Goal: Task Accomplishment & Management: Manage account settings

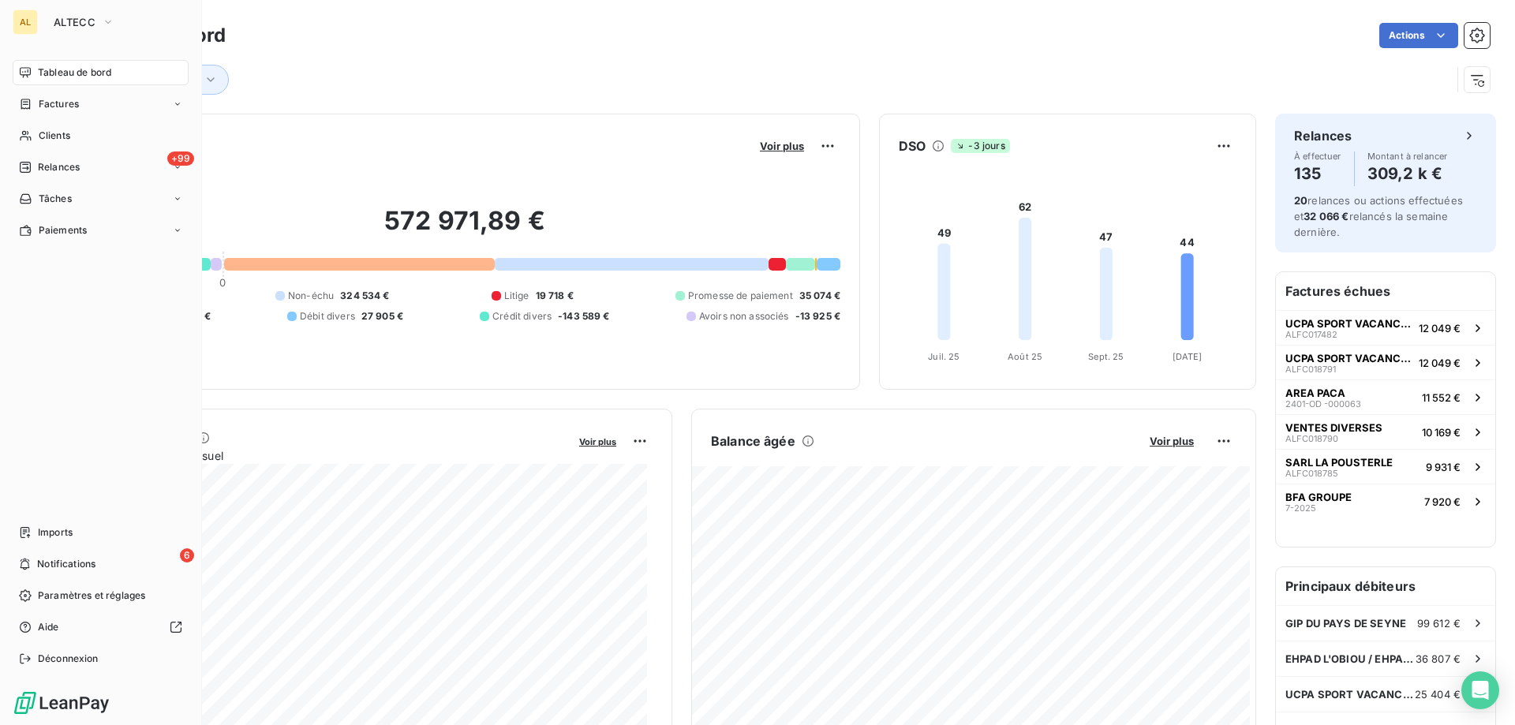
click at [43, 20] on div "AL ALTECC" at bounding box center [101, 21] width 176 height 25
click at [66, 9] on button "ALTECC" at bounding box center [84, 21] width 80 height 25
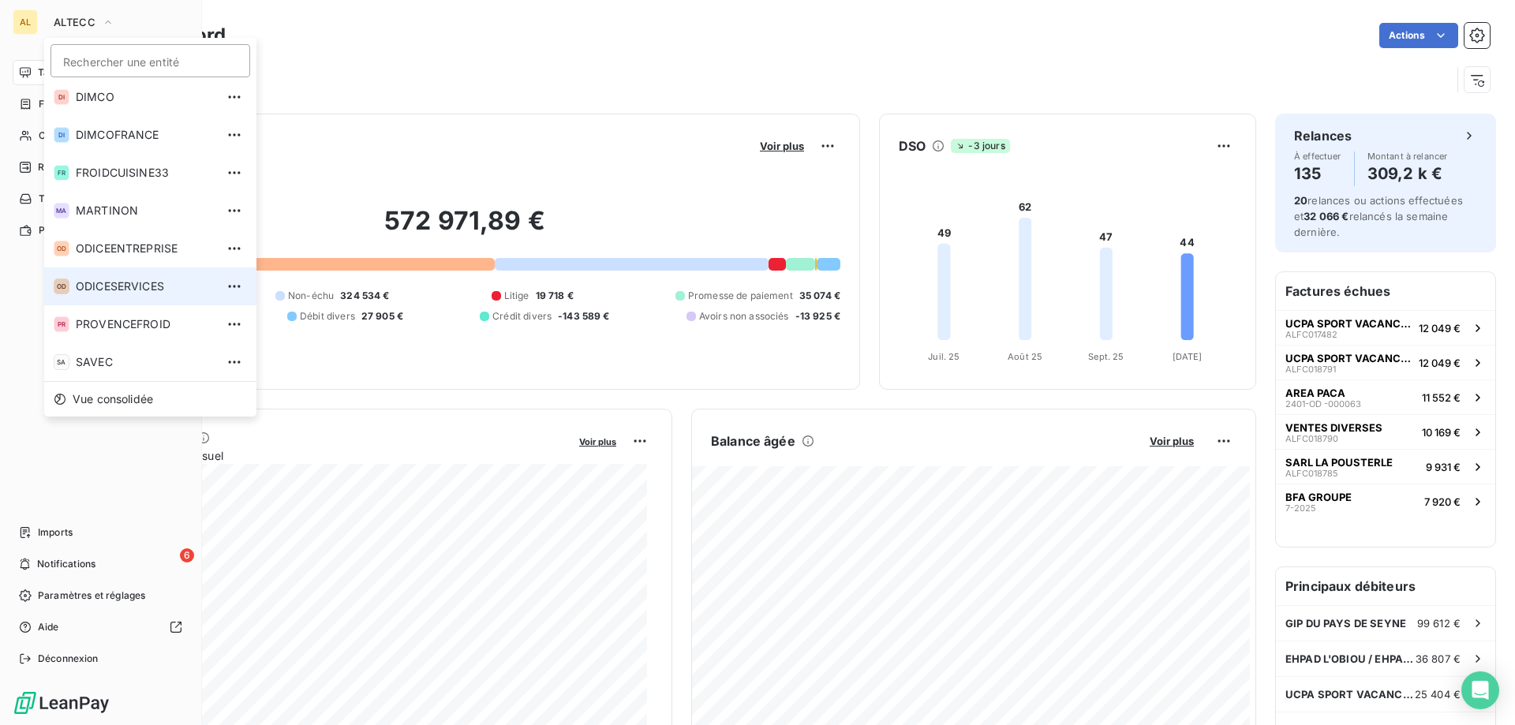
scroll to position [81, 0]
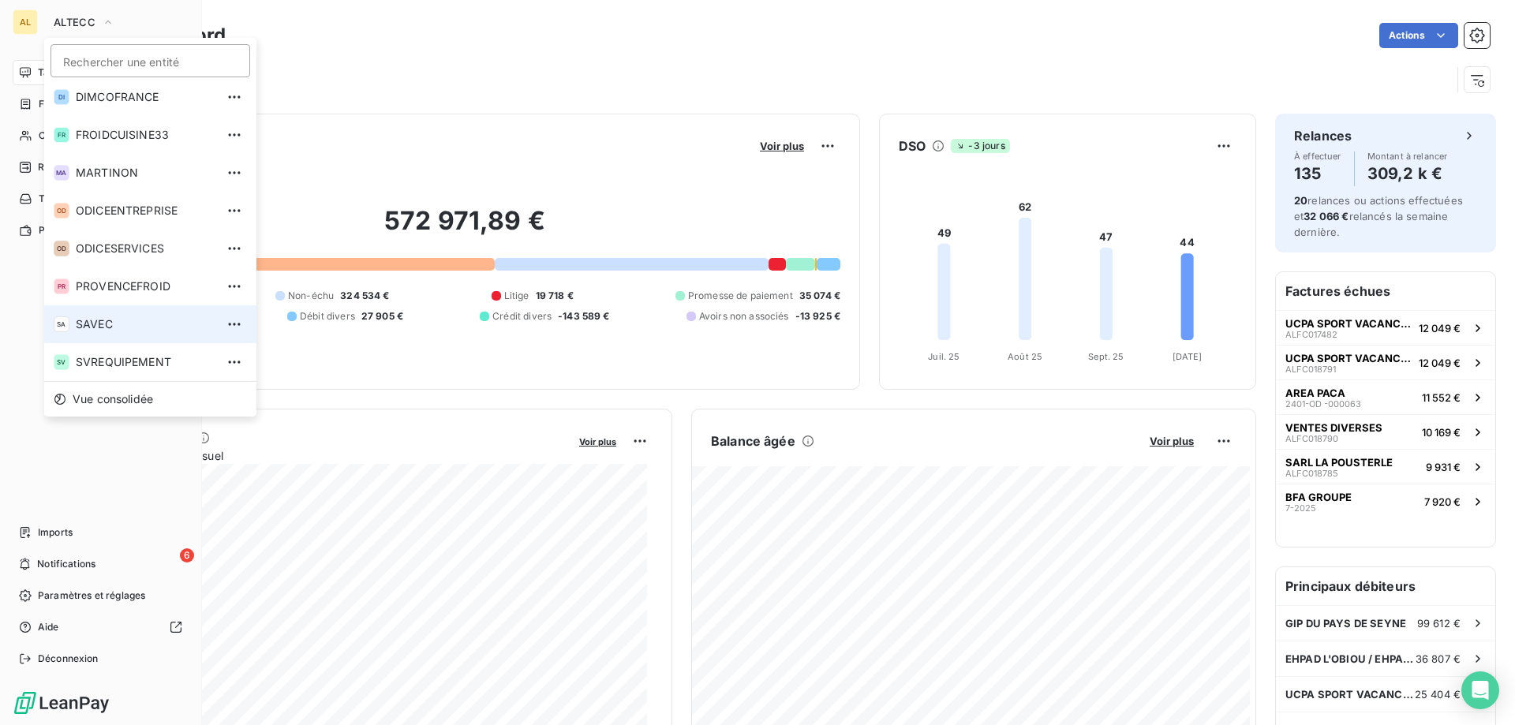
click at [120, 322] on span "SAVEC" at bounding box center [146, 324] width 140 height 16
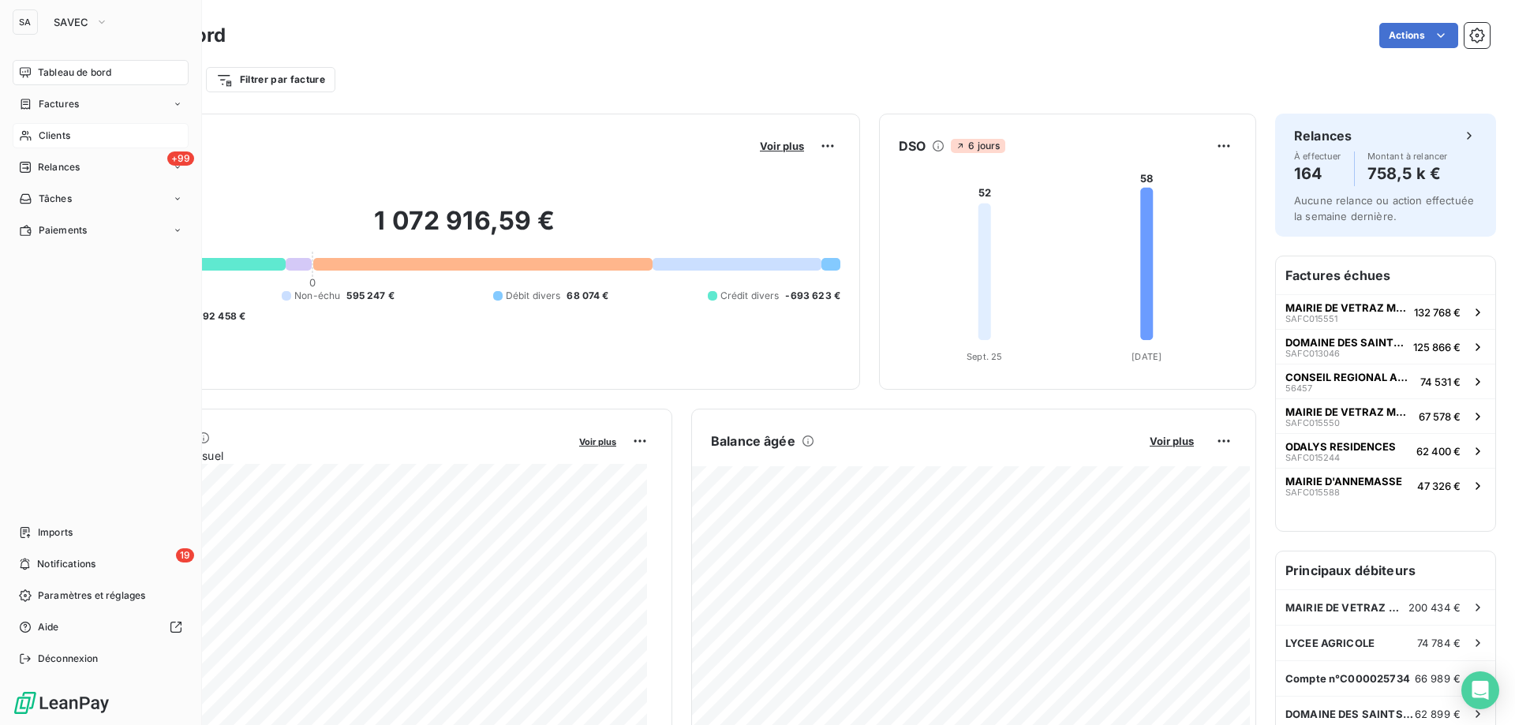
click at [69, 137] on span "Clients" at bounding box center [55, 136] width 32 height 14
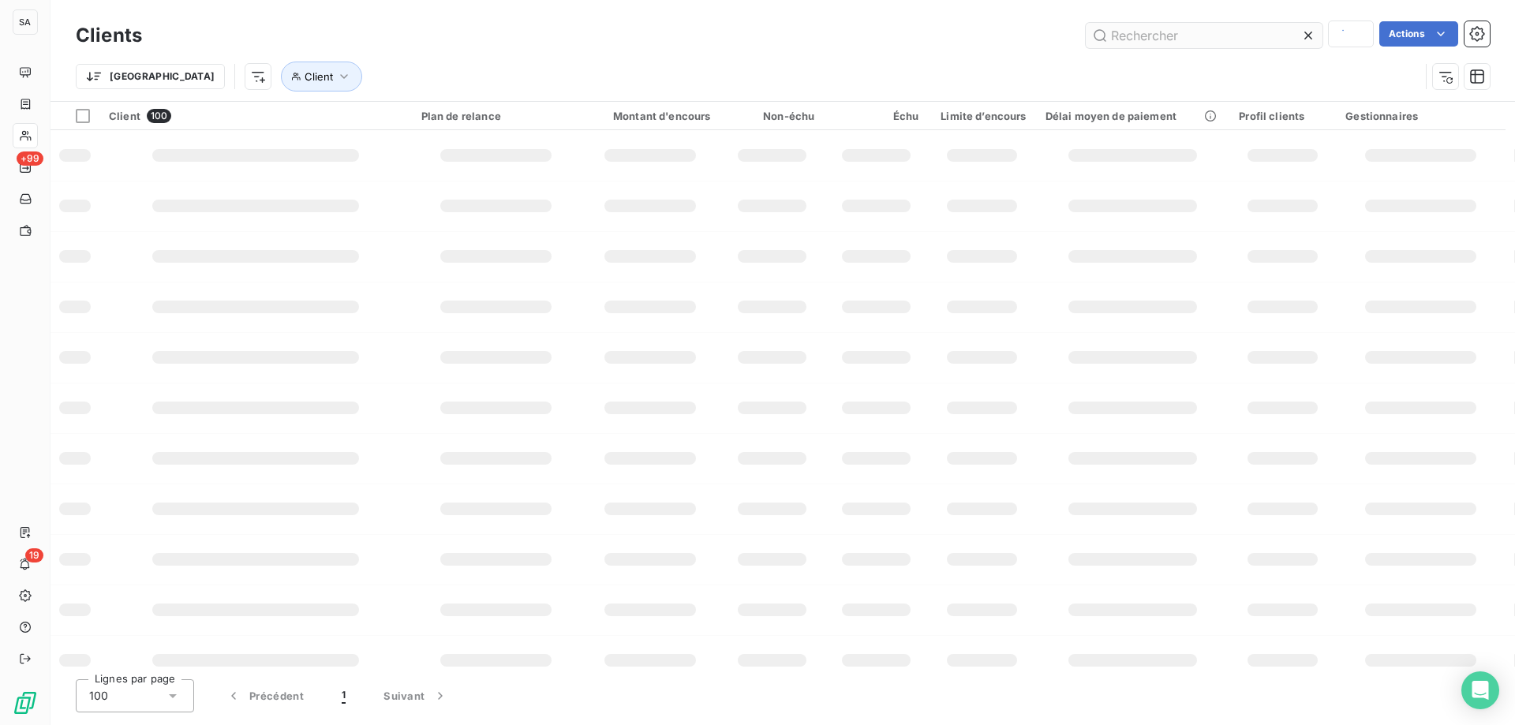
click at [1194, 32] on input "text" at bounding box center [1204, 35] width 237 height 25
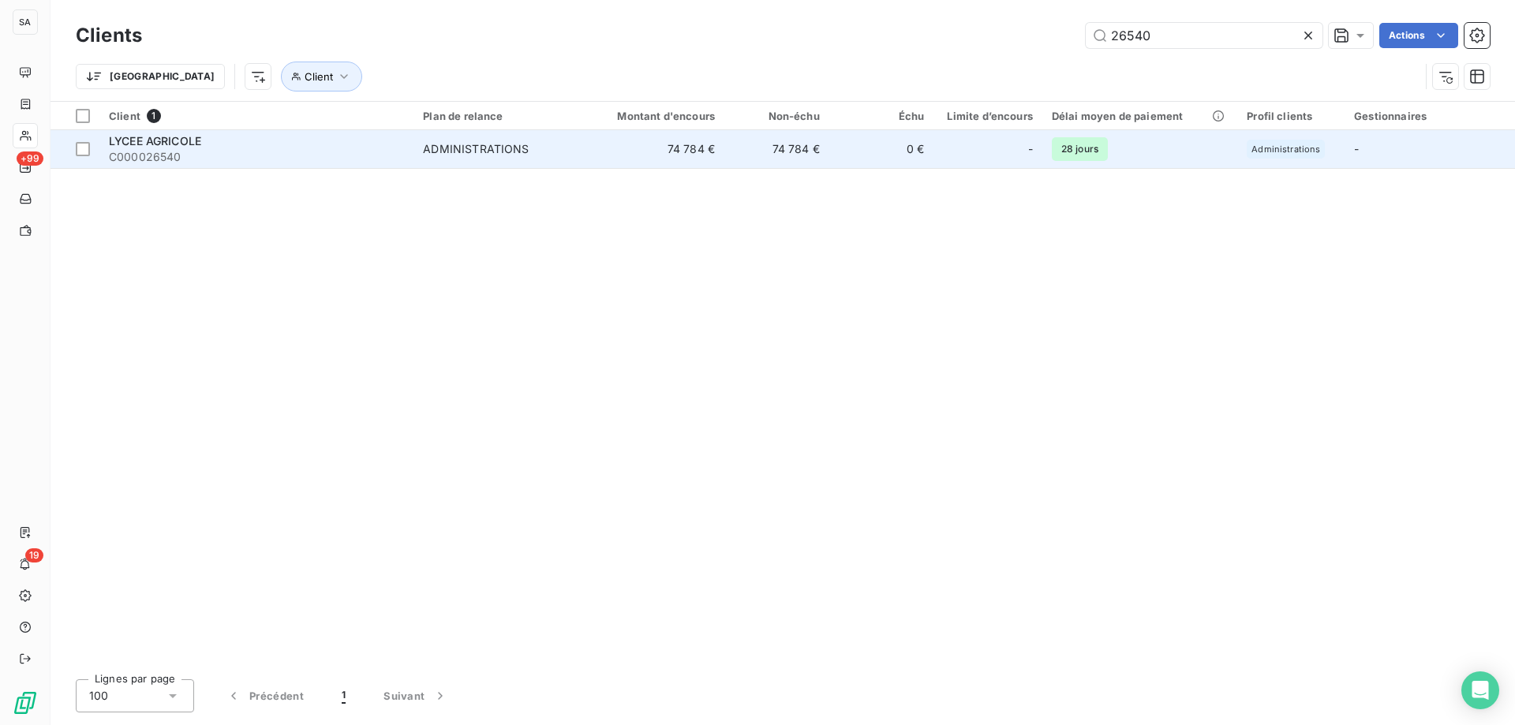
type input "26540"
click at [279, 160] on span "C000026540" at bounding box center [256, 157] width 295 height 16
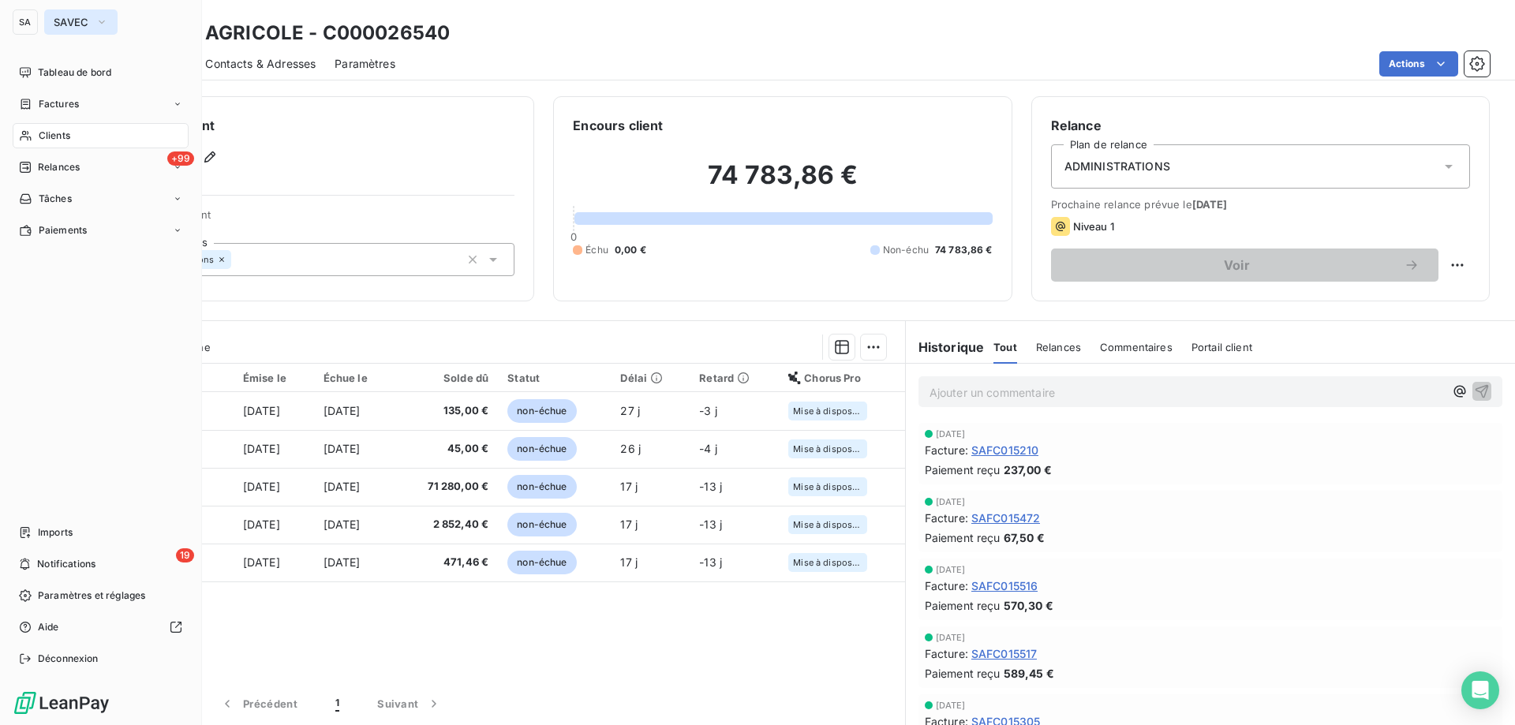
click at [81, 18] on span "SAVEC" at bounding box center [72, 22] width 36 height 13
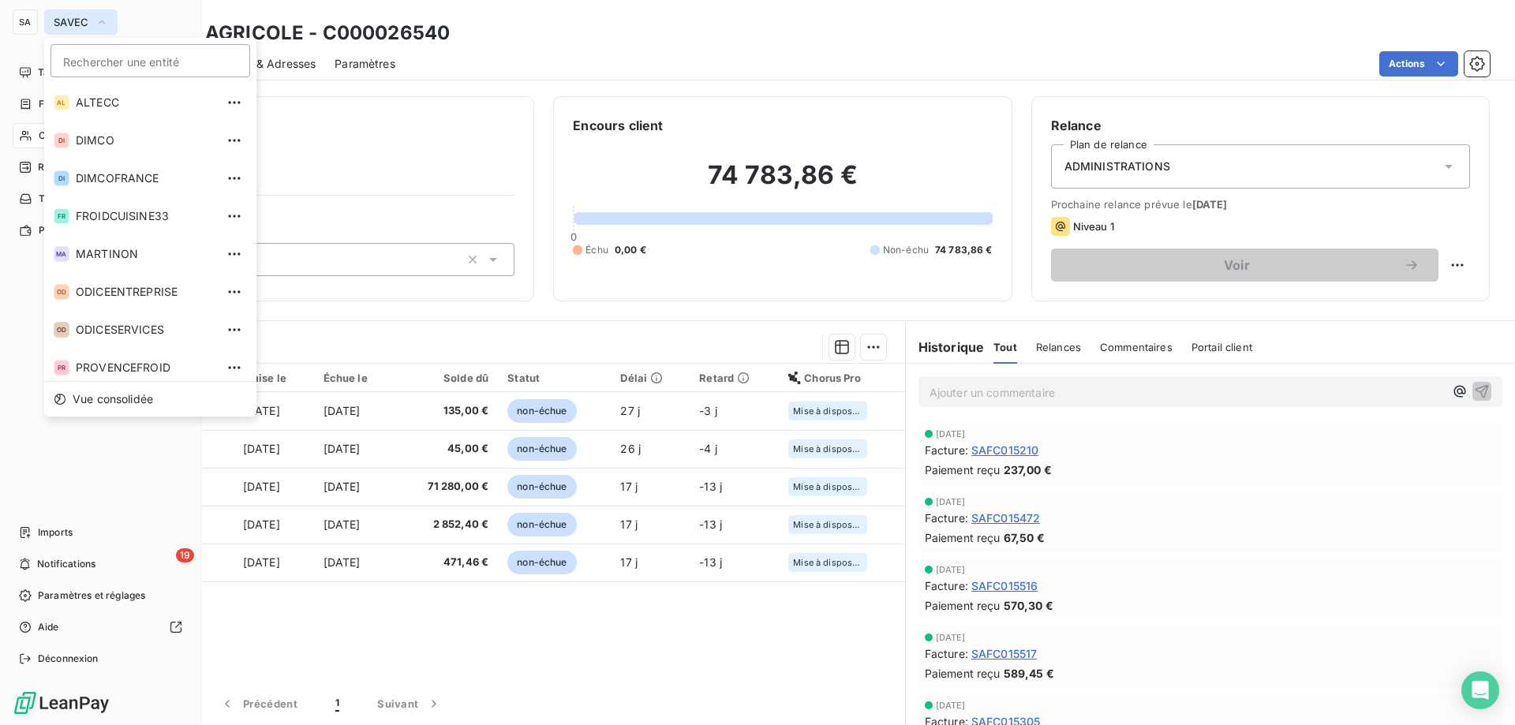
scroll to position [43, 0]
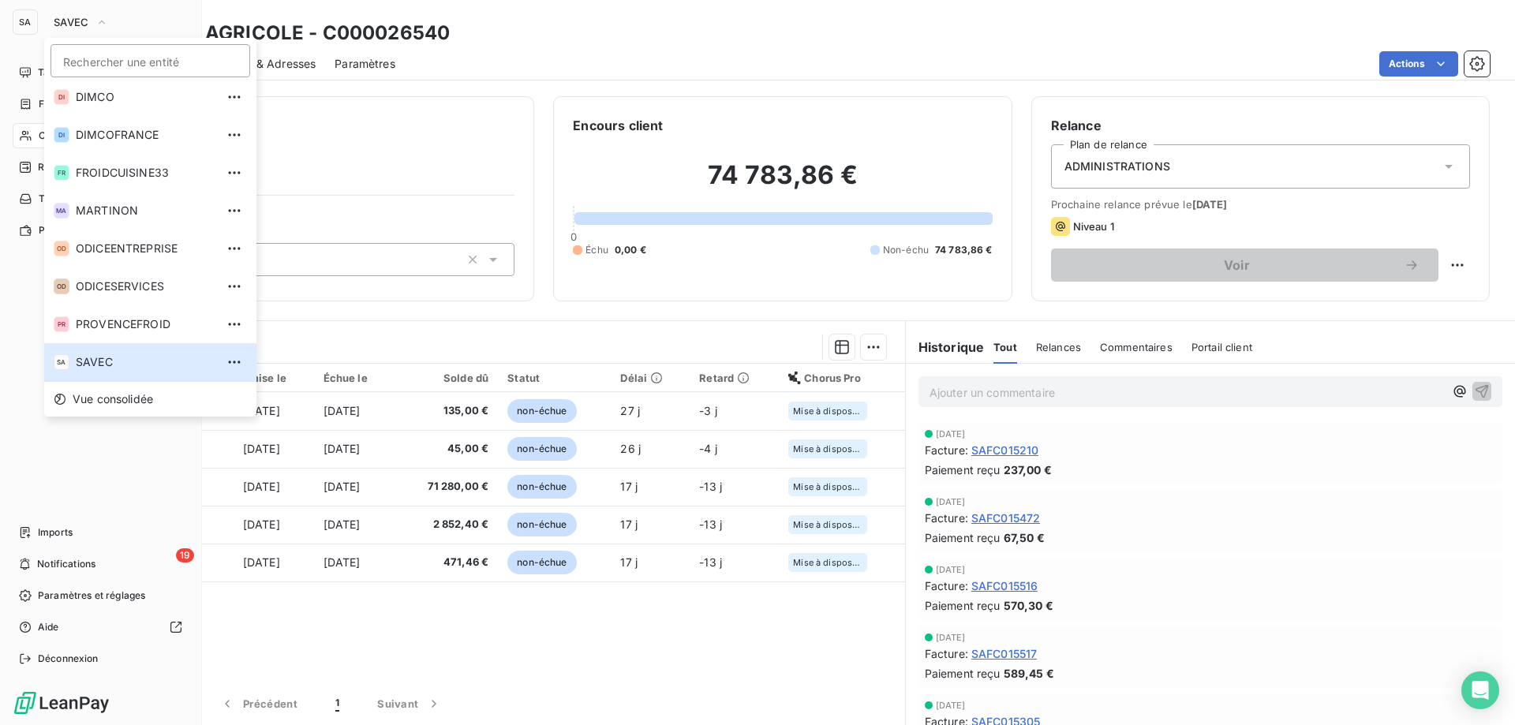
click at [54, 490] on div "Tableau de bord Factures Clients +99 Relances Tâches Paiements Imports 19 Notif…" at bounding box center [101, 366] width 176 height 612
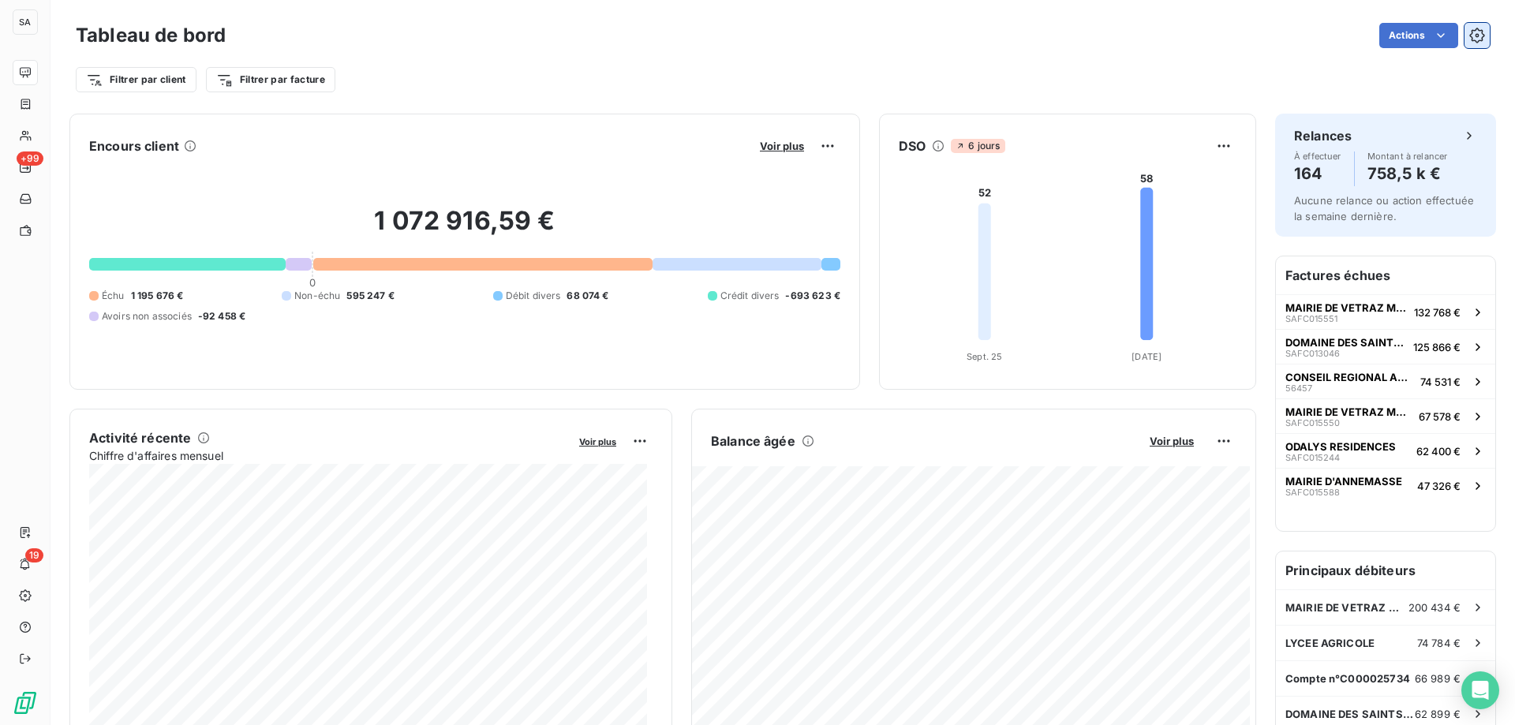
click at [1476, 36] on icon "button" at bounding box center [1478, 36] width 4 height 4
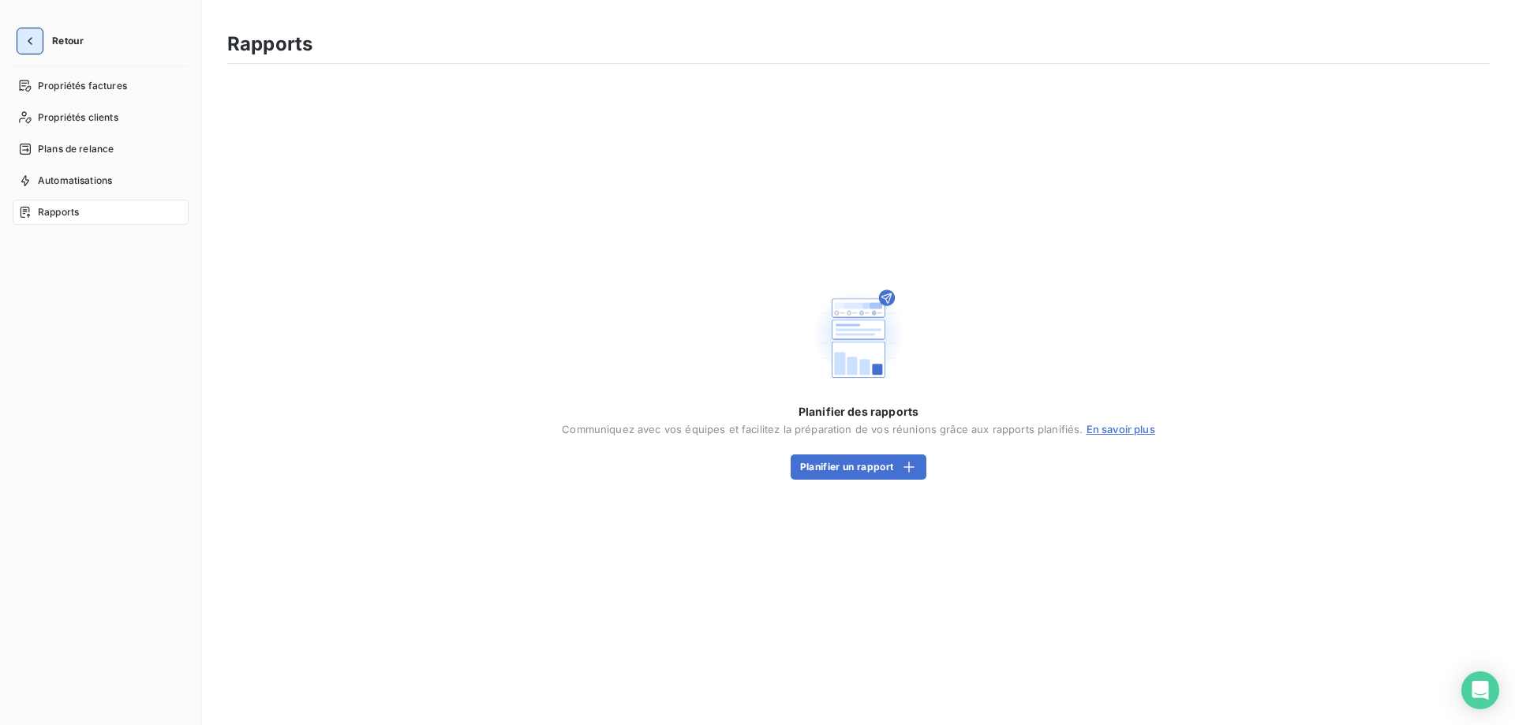
click at [28, 36] on icon "button" at bounding box center [30, 41] width 16 height 16
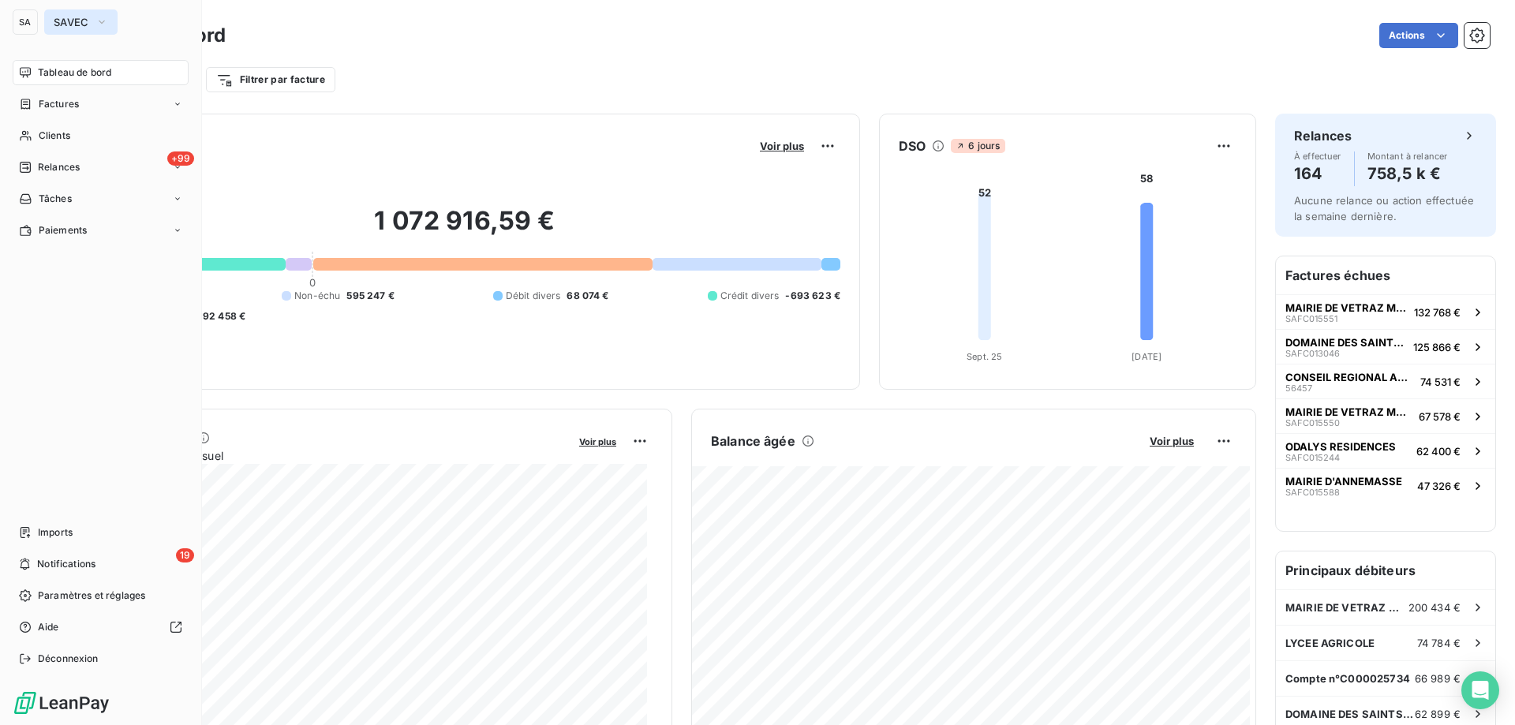
click at [69, 13] on button "SAVEC" at bounding box center [80, 21] width 73 height 25
click at [78, 662] on span "Déconnexion" at bounding box center [68, 659] width 61 height 14
